Goal: Task Accomplishment & Management: Use online tool/utility

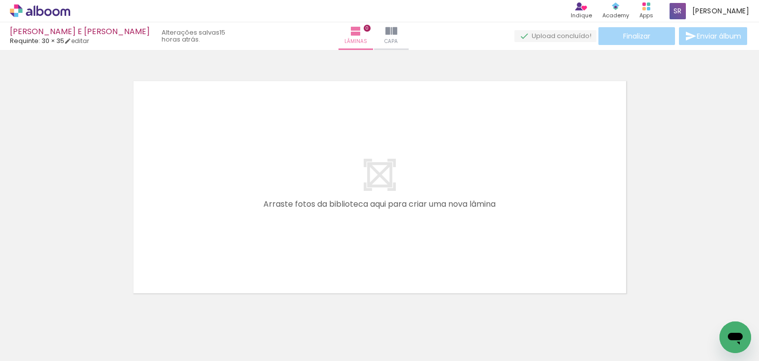
scroll to position [0, 2571]
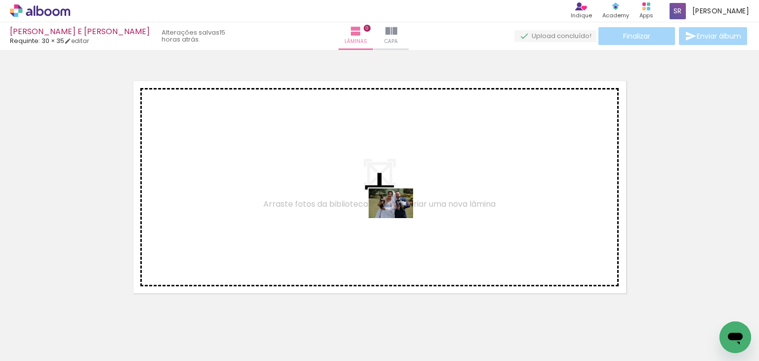
drag, startPoint x: 507, startPoint y: 307, endPoint x: 398, endPoint y: 218, distance: 140.5
click at [398, 218] on quentale-workspace at bounding box center [379, 180] width 759 height 361
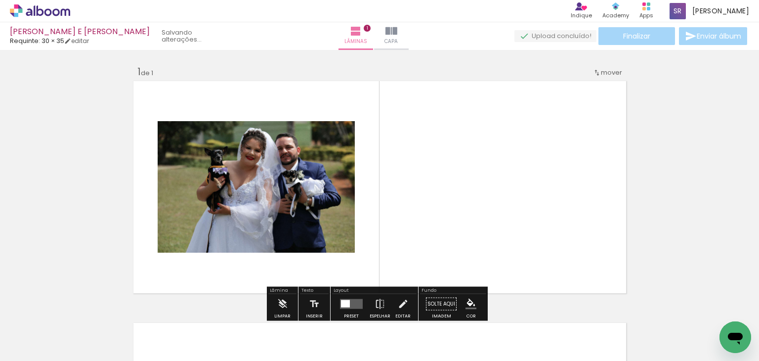
scroll to position [12, 0]
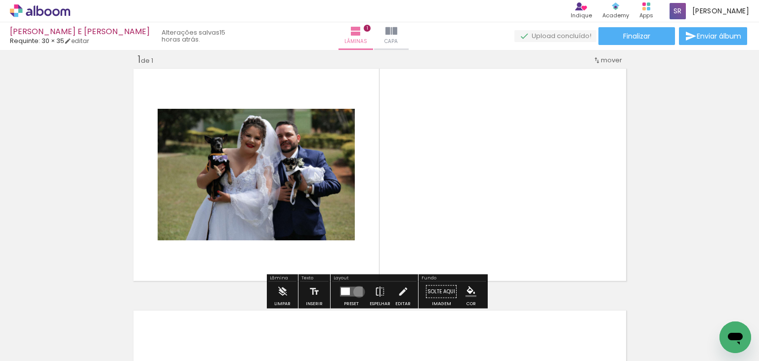
click at [357, 291] on quentale-layouter at bounding box center [351, 292] width 23 height 10
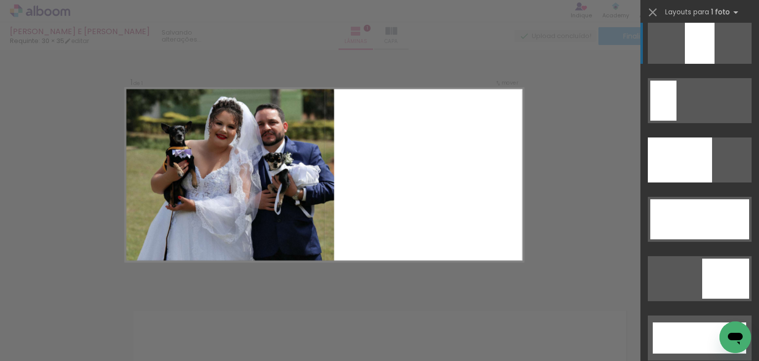
scroll to position [2273, 0]
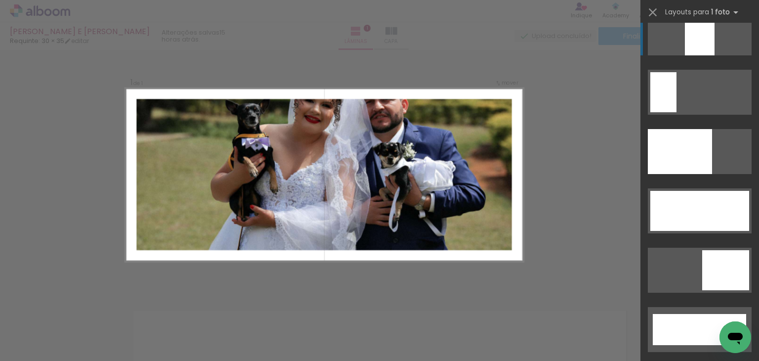
click at [686, 202] on div at bounding box center [699, 211] width 99 height 40
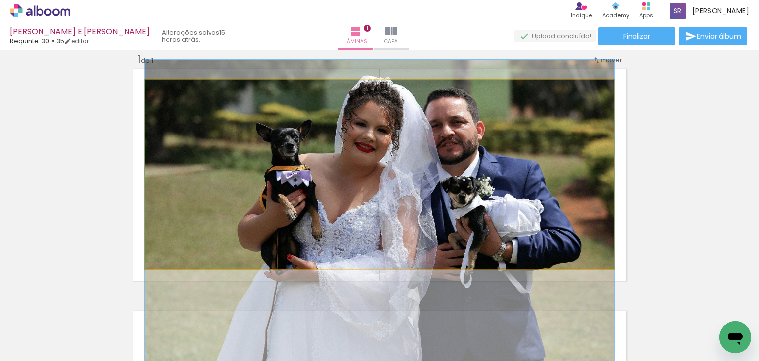
drag, startPoint x: 470, startPoint y: 135, endPoint x: 465, endPoint y: 177, distance: 42.4
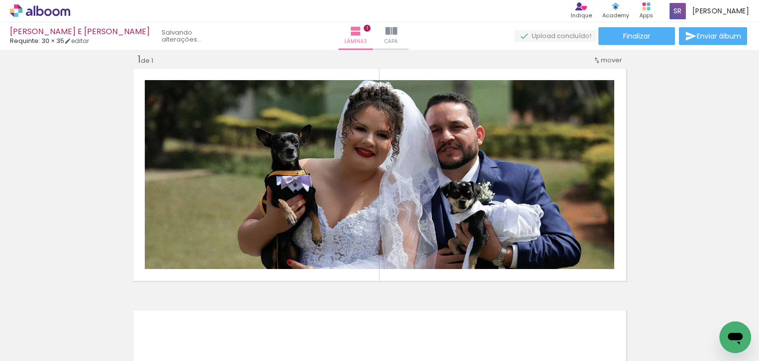
click at [696, 184] on div "Inserir lâmina 1 de 1" at bounding box center [379, 283] width 759 height 484
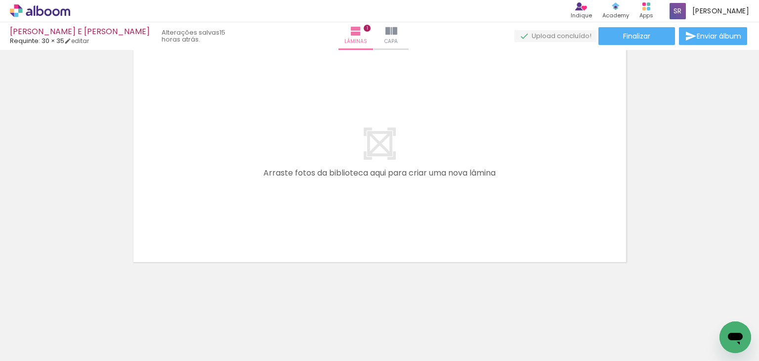
scroll to position [0, 0]
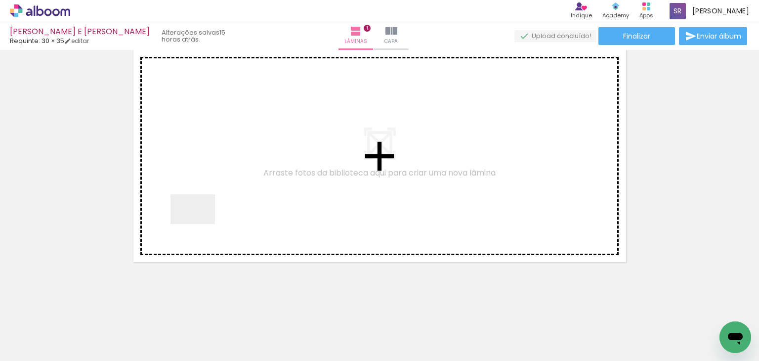
drag, startPoint x: 120, startPoint y: 319, endPoint x: 212, endPoint y: 214, distance: 139.4
click at [212, 214] on quentale-workspace at bounding box center [379, 180] width 759 height 361
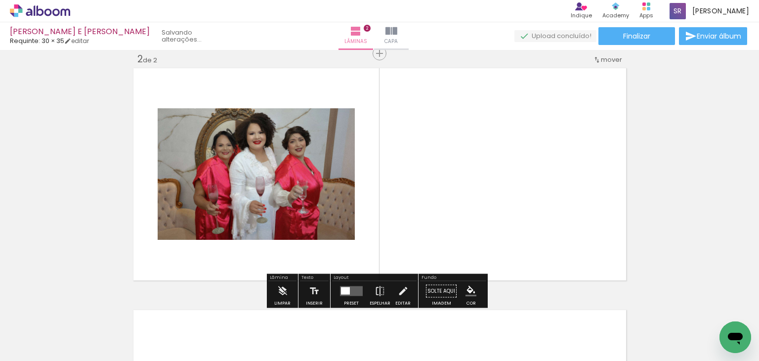
scroll to position [254, 0]
